Goal: Information Seeking & Learning: Learn about a topic

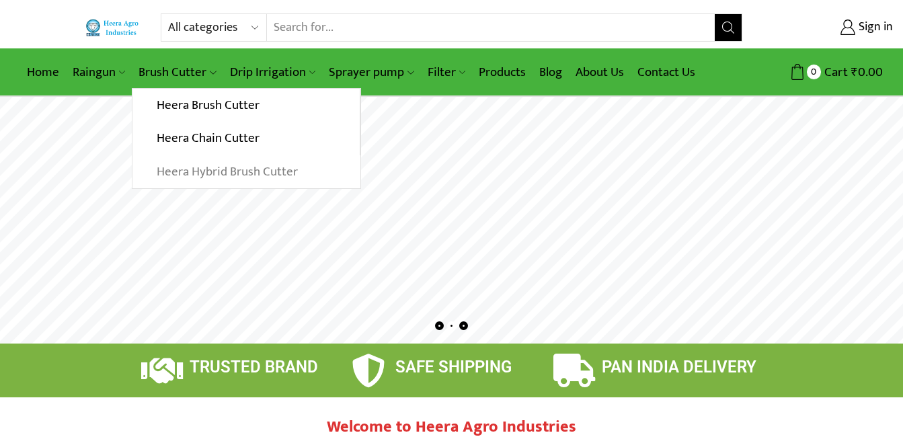
click at [219, 175] on link "Heera Hybrid Brush Cutter" at bounding box center [245, 172] width 227 height 34
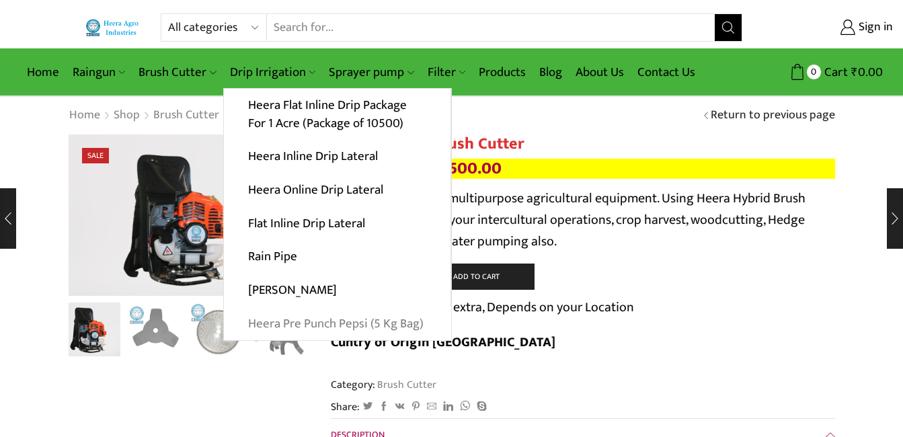
click at [312, 315] on link "Heera Pre Punch Pepsi (5 Kg Bag)" at bounding box center [337, 323] width 227 height 34
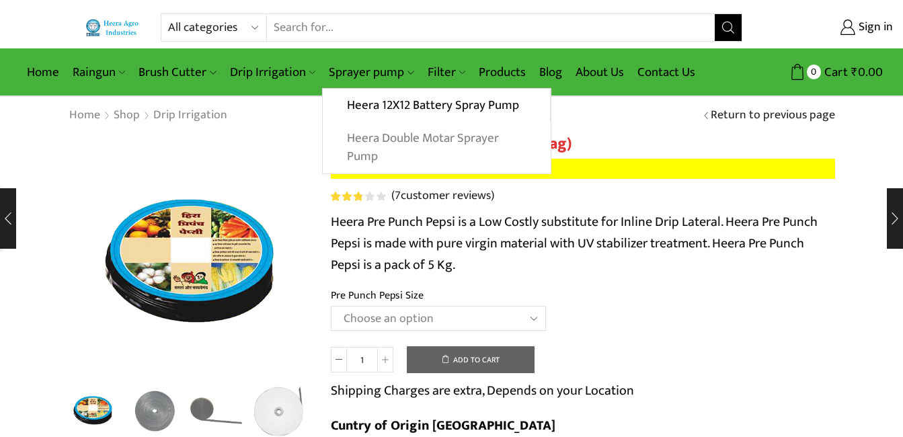
click at [368, 144] on link "Heera Double Motar Sprayer Pump" at bounding box center [436, 148] width 227 height 52
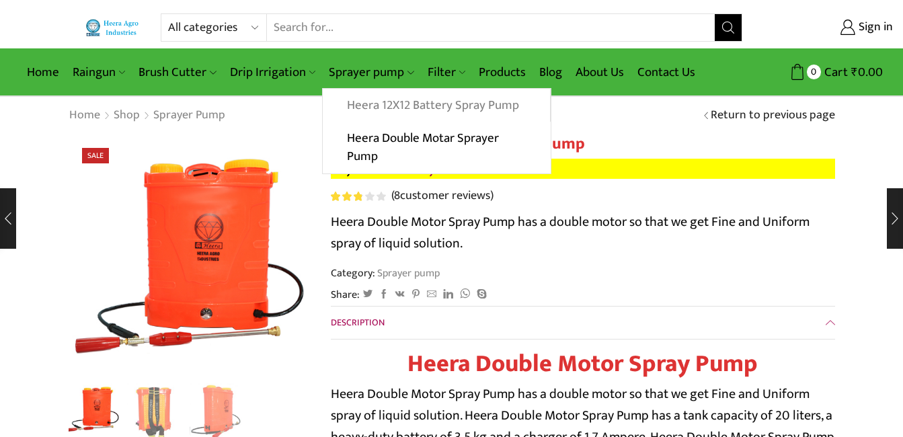
click at [376, 106] on link "Heera 12X12 Battery Spray Pump" at bounding box center [436, 106] width 226 height 34
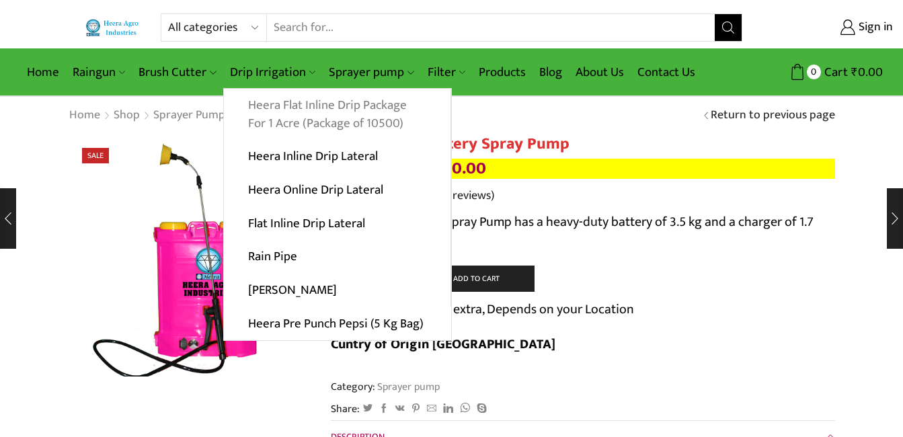
click at [290, 114] on link "Heera Flat Inline Drip Package For 1 Acre (Package of 10500)" at bounding box center [337, 115] width 226 height 52
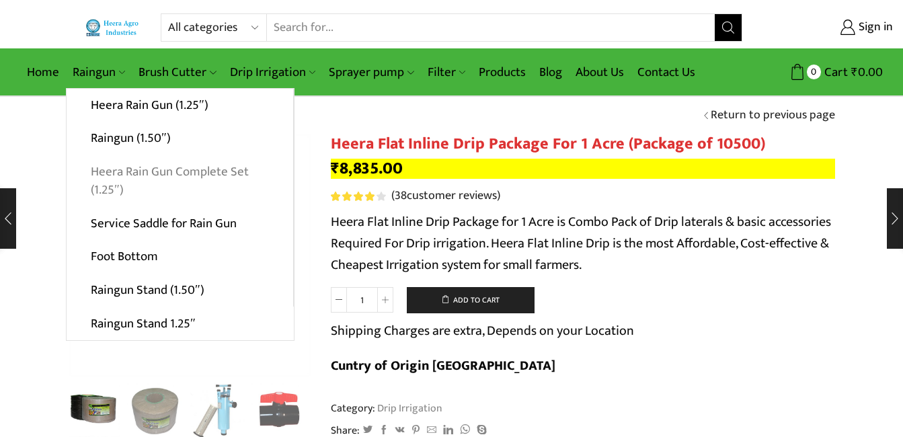
click at [123, 168] on link "Heera Rain Gun Complete Set (1.25″)" at bounding box center [180, 181] width 226 height 52
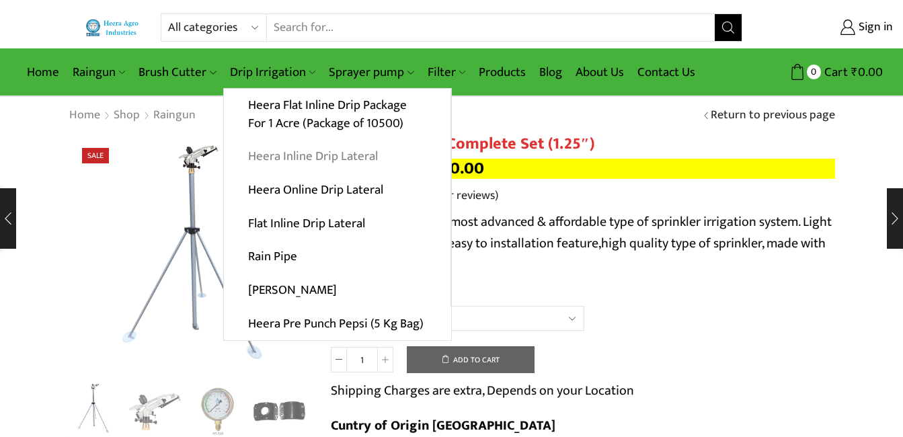
click at [321, 155] on link "Heera Inline Drip Lateral" at bounding box center [337, 157] width 226 height 34
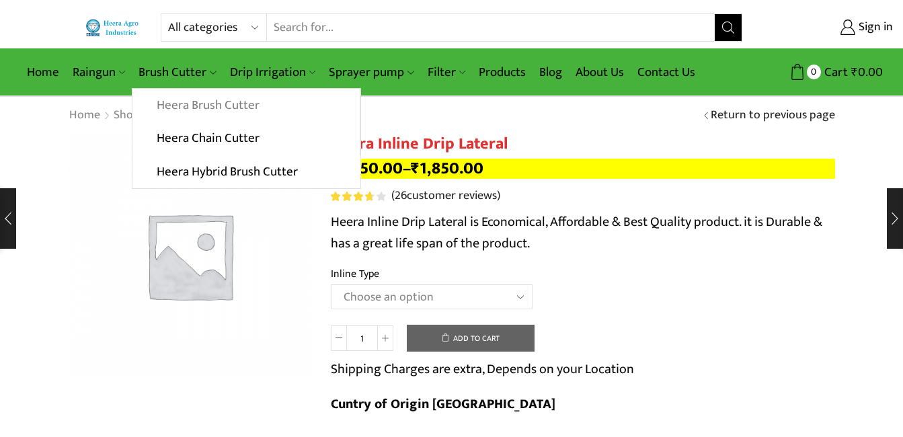
click at [202, 104] on link "Heera Brush Cutter" at bounding box center [245, 106] width 226 height 34
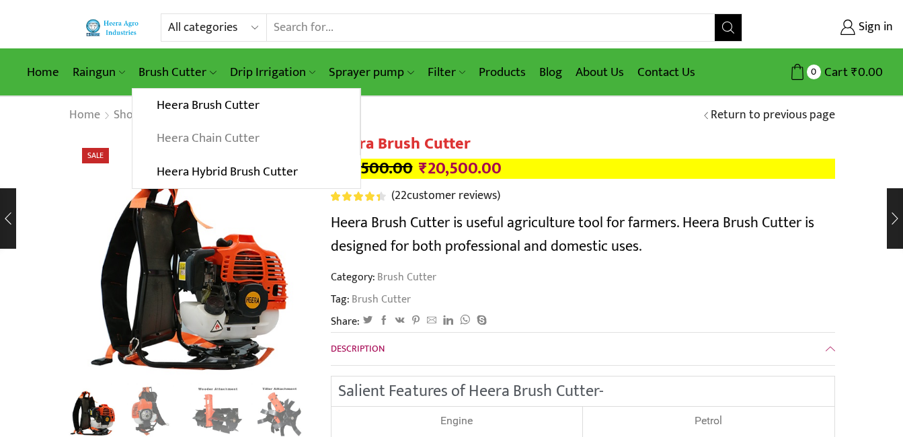
click at [194, 136] on link "Heera Chain Cutter" at bounding box center [245, 139] width 226 height 34
